Goal: Task Accomplishment & Management: Complete application form

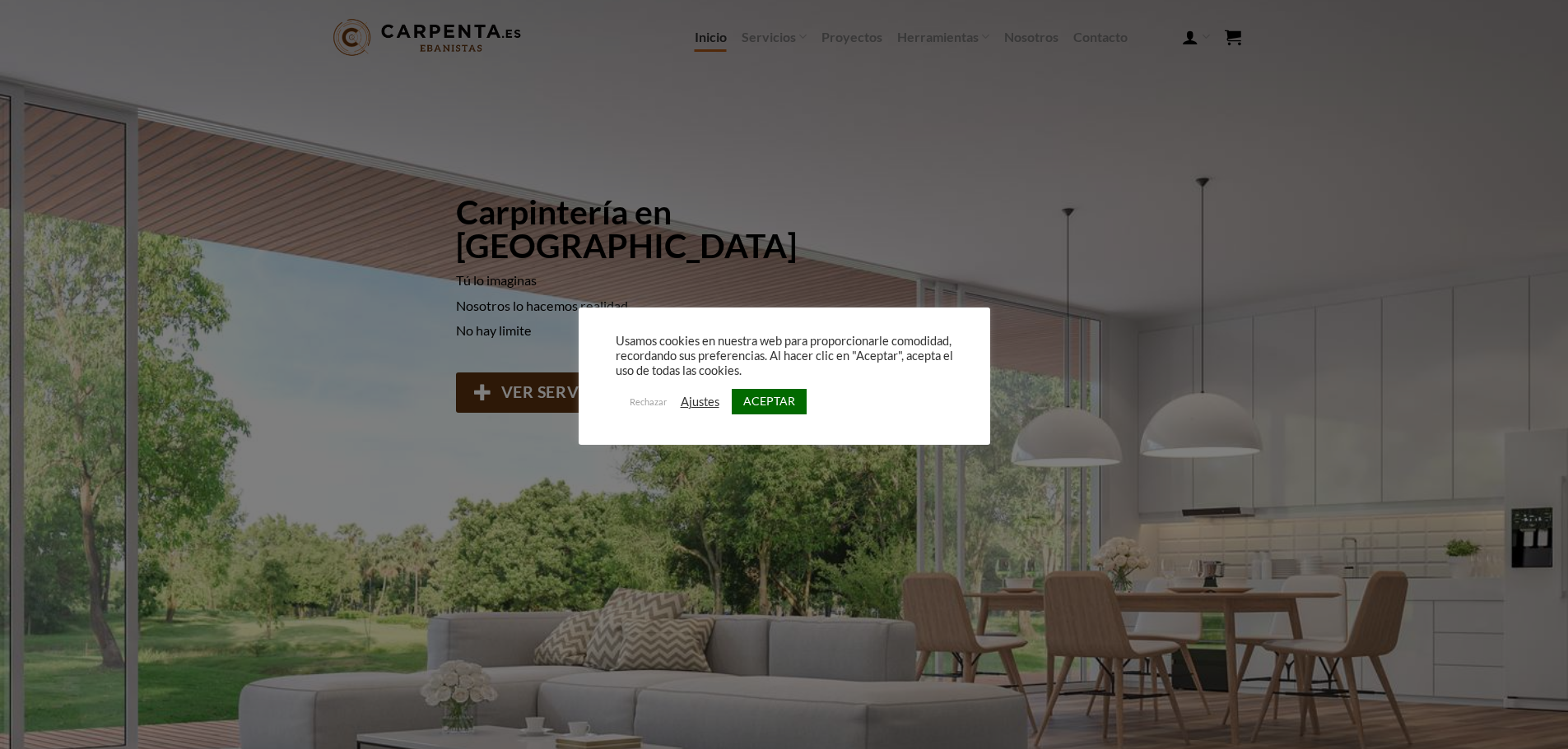
click at [776, 403] on link "ACEPTAR" at bounding box center [769, 402] width 75 height 26
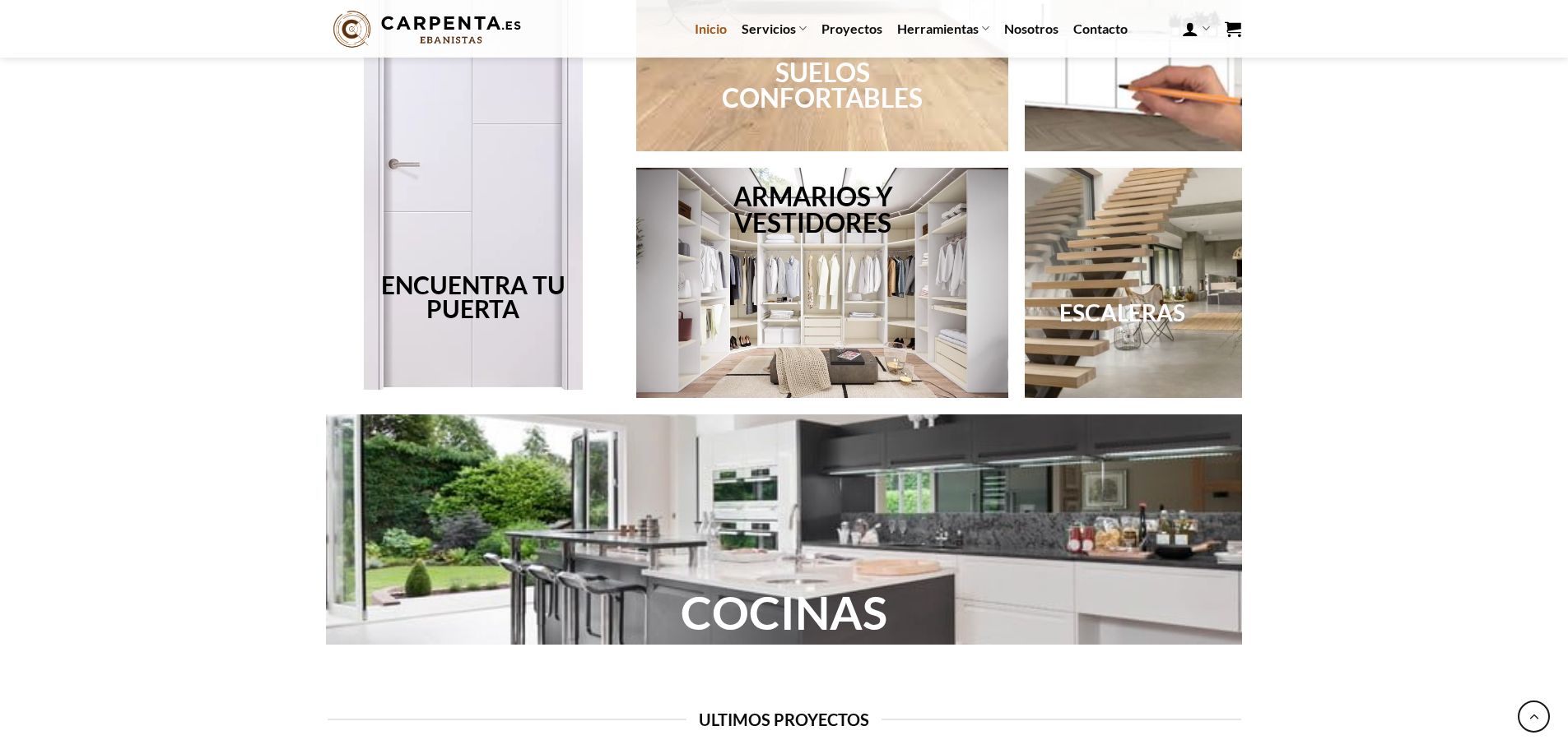
scroll to position [962, 0]
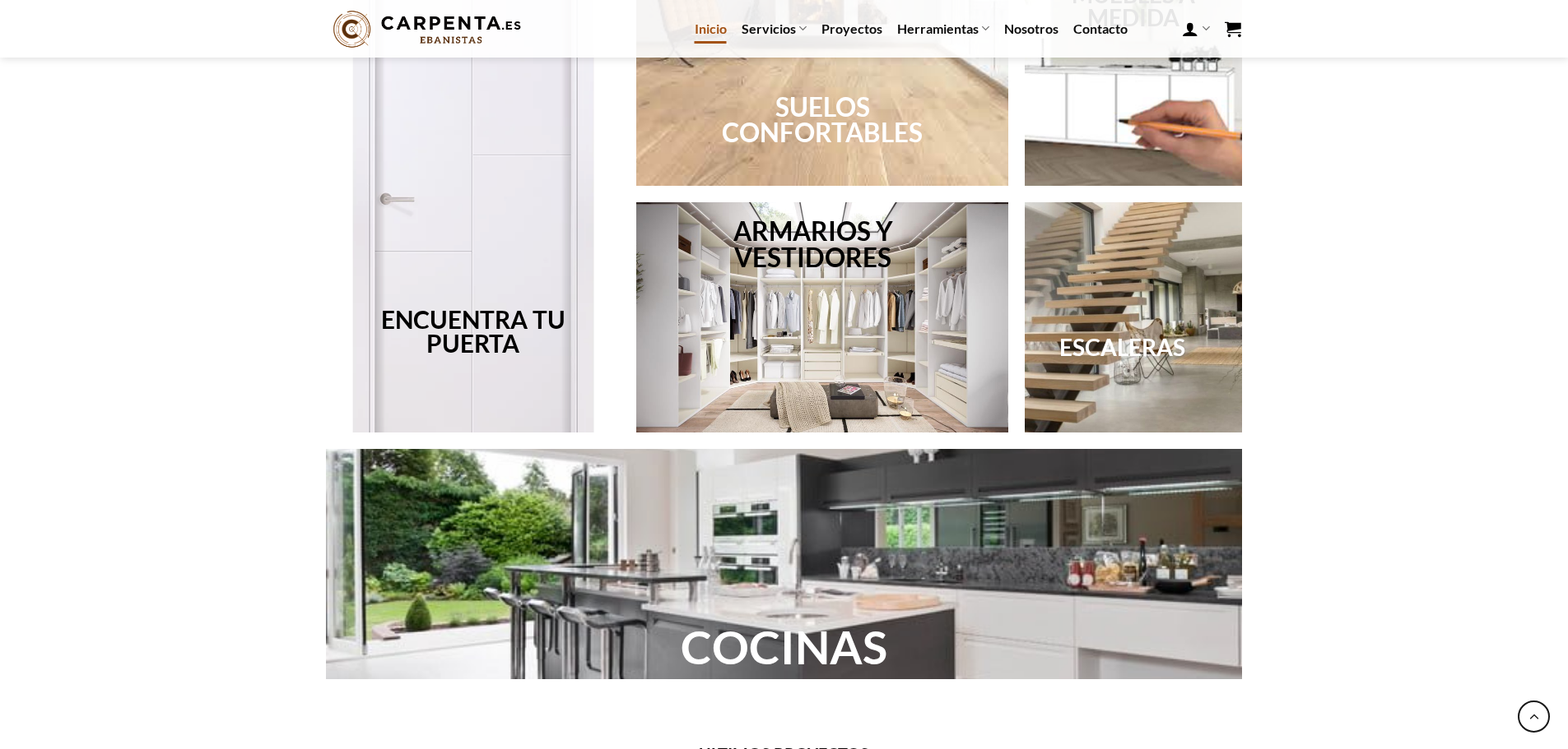
scroll to position [1234, 0]
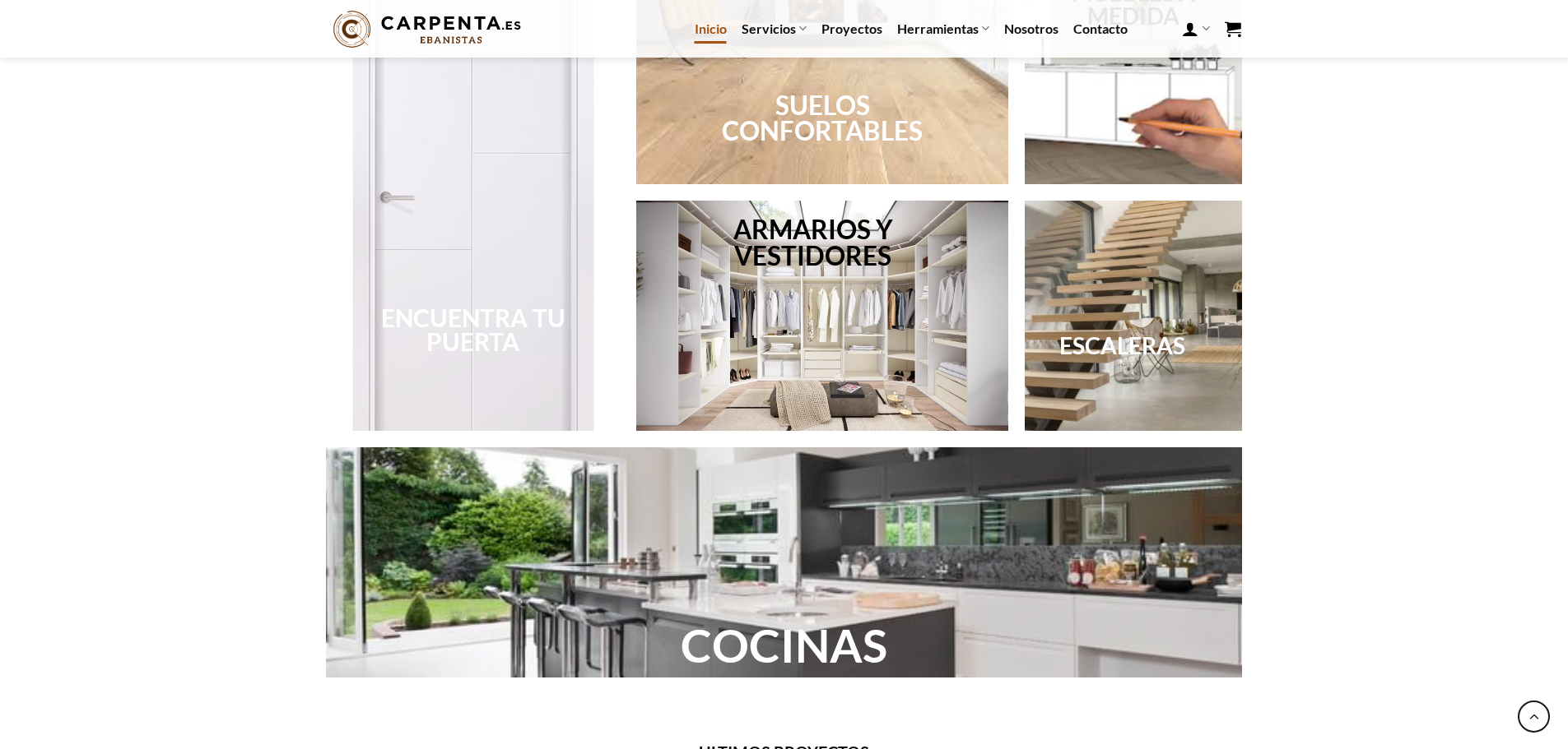
click at [532, 305] on link "ENCUENTRA TU PUERTA" at bounding box center [473, 330] width 185 height 53
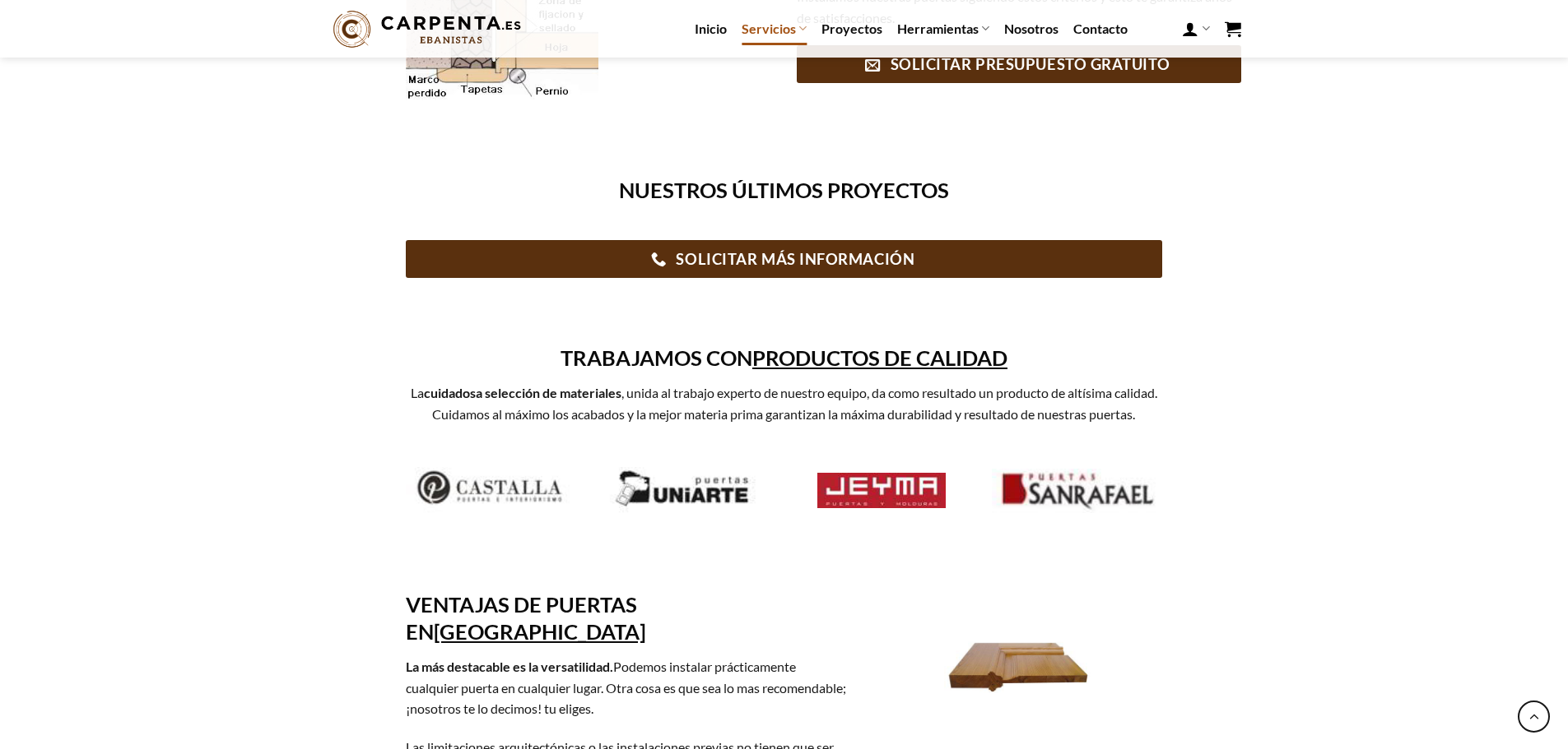
scroll to position [740, 0]
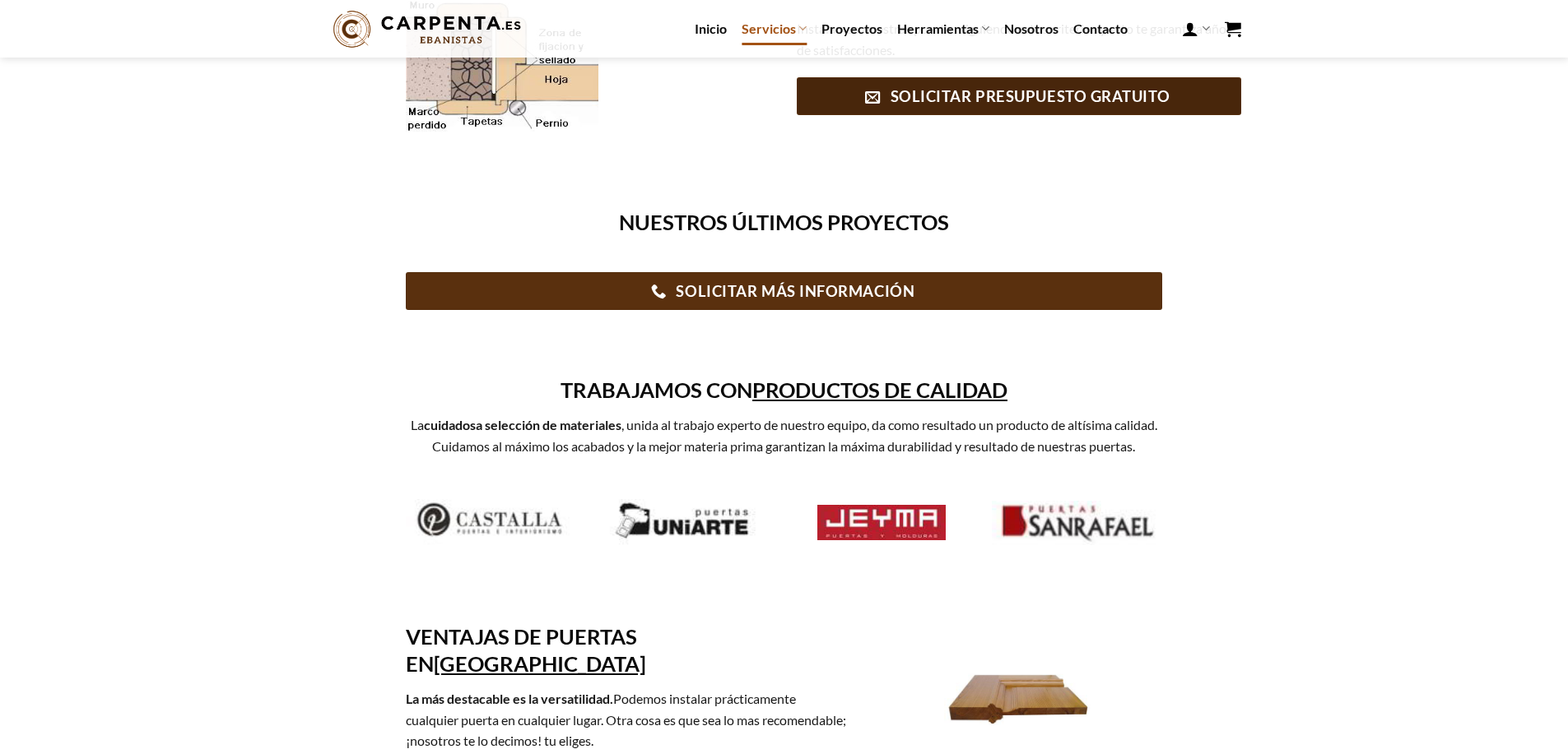
click at [1057, 109] on span "SOLICITAR PRESUPUESTO GRATUITO" at bounding box center [1030, 96] width 279 height 24
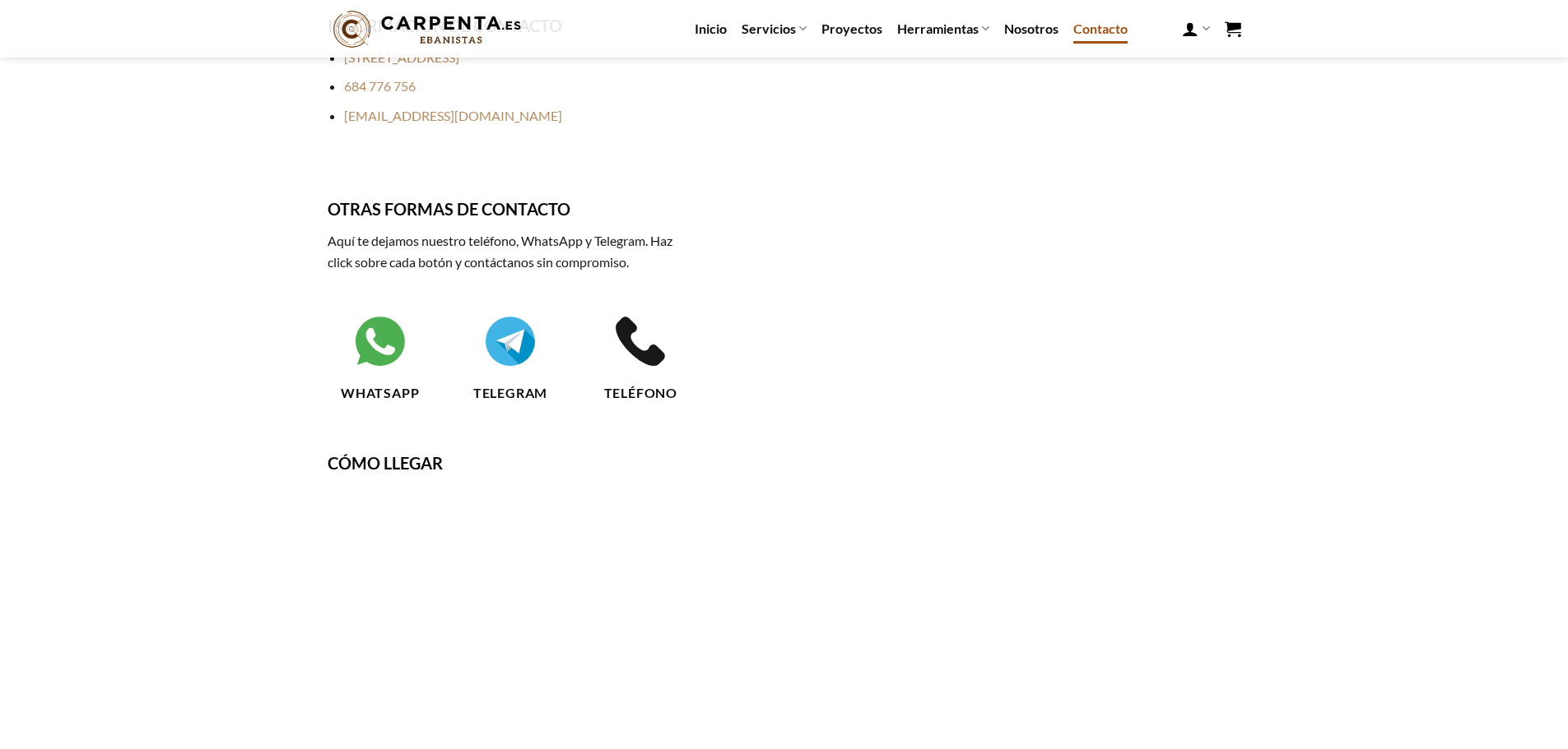
scroll to position [106, 0]
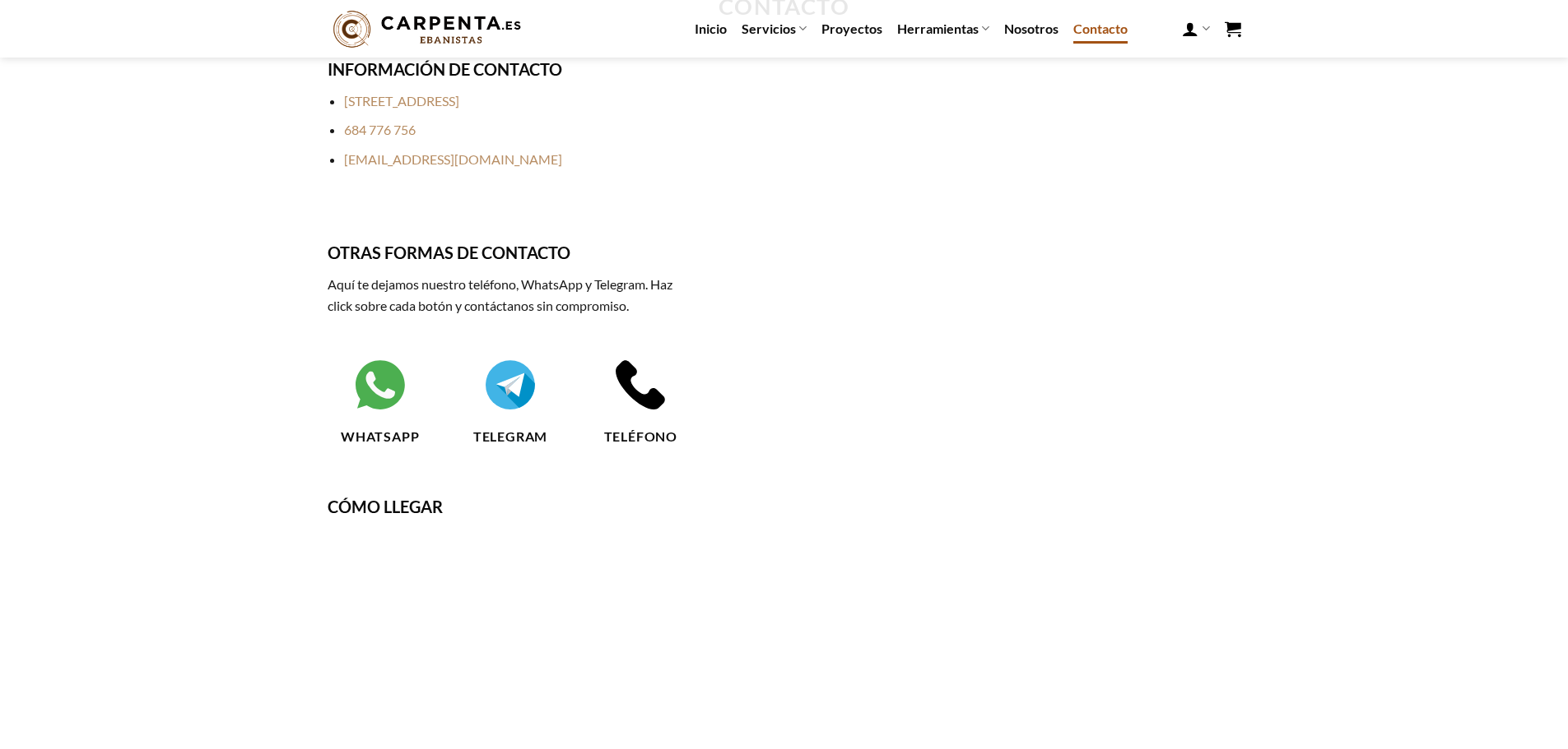
click at [646, 398] on icon at bounding box center [640, 384] width 49 height 49
